Goal: Navigation & Orientation: Find specific page/section

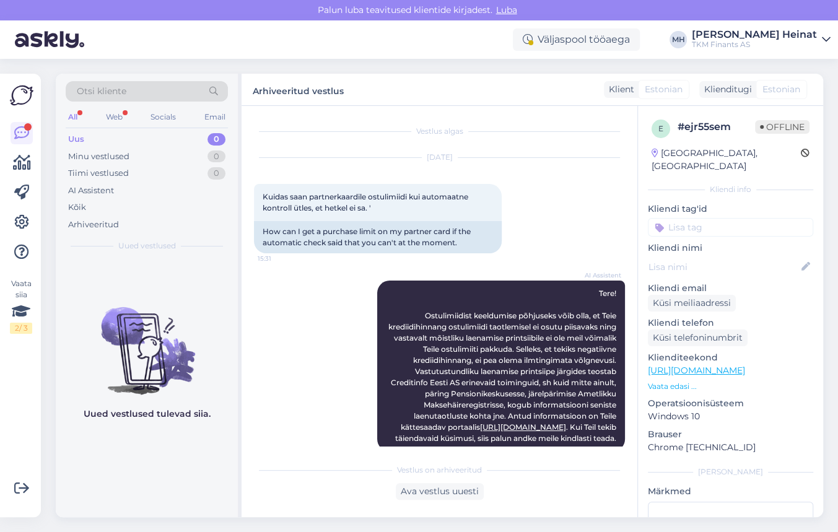
click at [69, 116] on div "All" at bounding box center [73, 117] width 14 height 16
click at [117, 117] on div "Web" at bounding box center [114, 117] width 22 height 16
click at [157, 116] on div "Socials" at bounding box center [164, 117] width 30 height 16
click at [74, 116] on div "All" at bounding box center [73, 117] width 14 height 16
click at [77, 136] on div "Uus" at bounding box center [76, 139] width 16 height 12
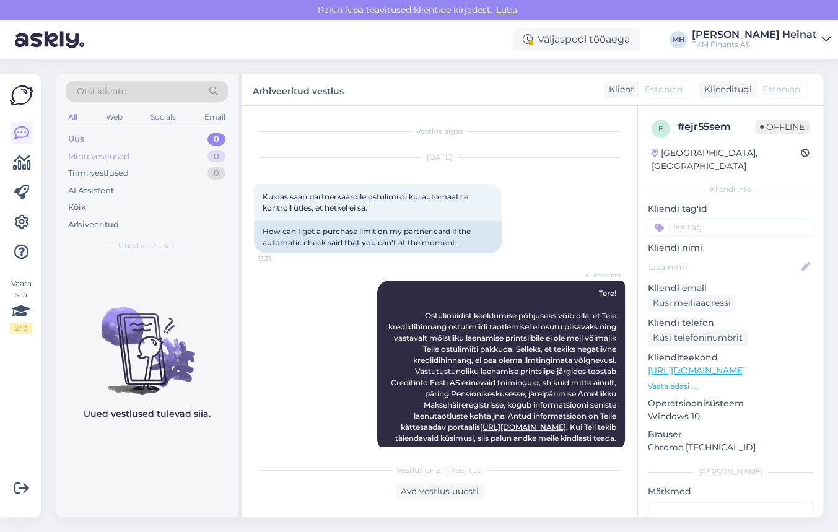
click at [82, 151] on div "Minu vestlused" at bounding box center [98, 157] width 61 height 12
click at [97, 174] on div "Tiimi vestlused" at bounding box center [98, 173] width 61 height 12
click at [79, 139] on div "Uus" at bounding box center [75, 139] width 15 height 12
